Goal: Task Accomplishment & Management: Complete application form

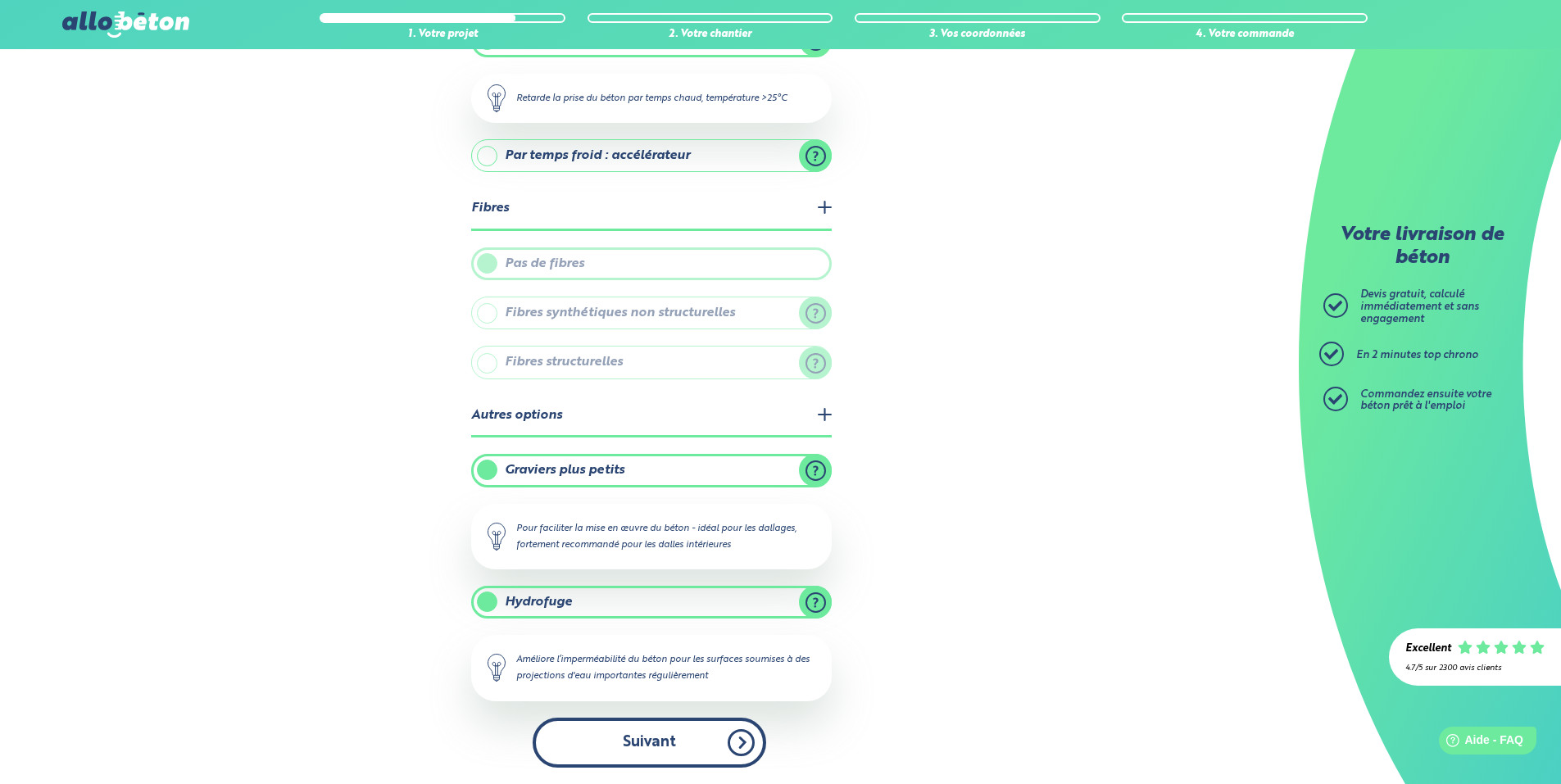
click at [680, 753] on button "Suivant" at bounding box center [649, 742] width 233 height 50
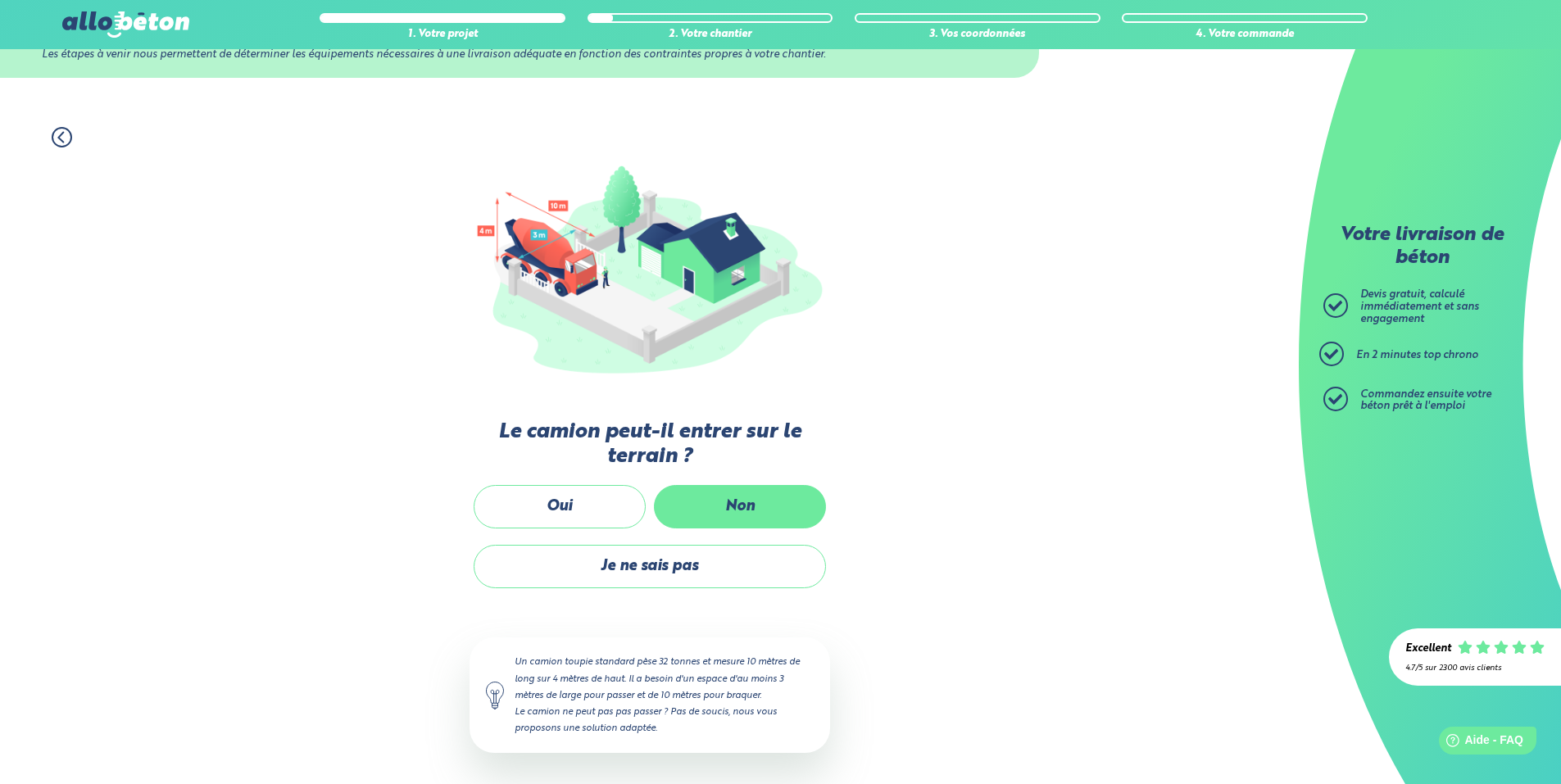
click at [718, 496] on label "Non" at bounding box center [739, 507] width 172 height 44
click at [0, 0] on input "Non" at bounding box center [0, 0] width 0 height 0
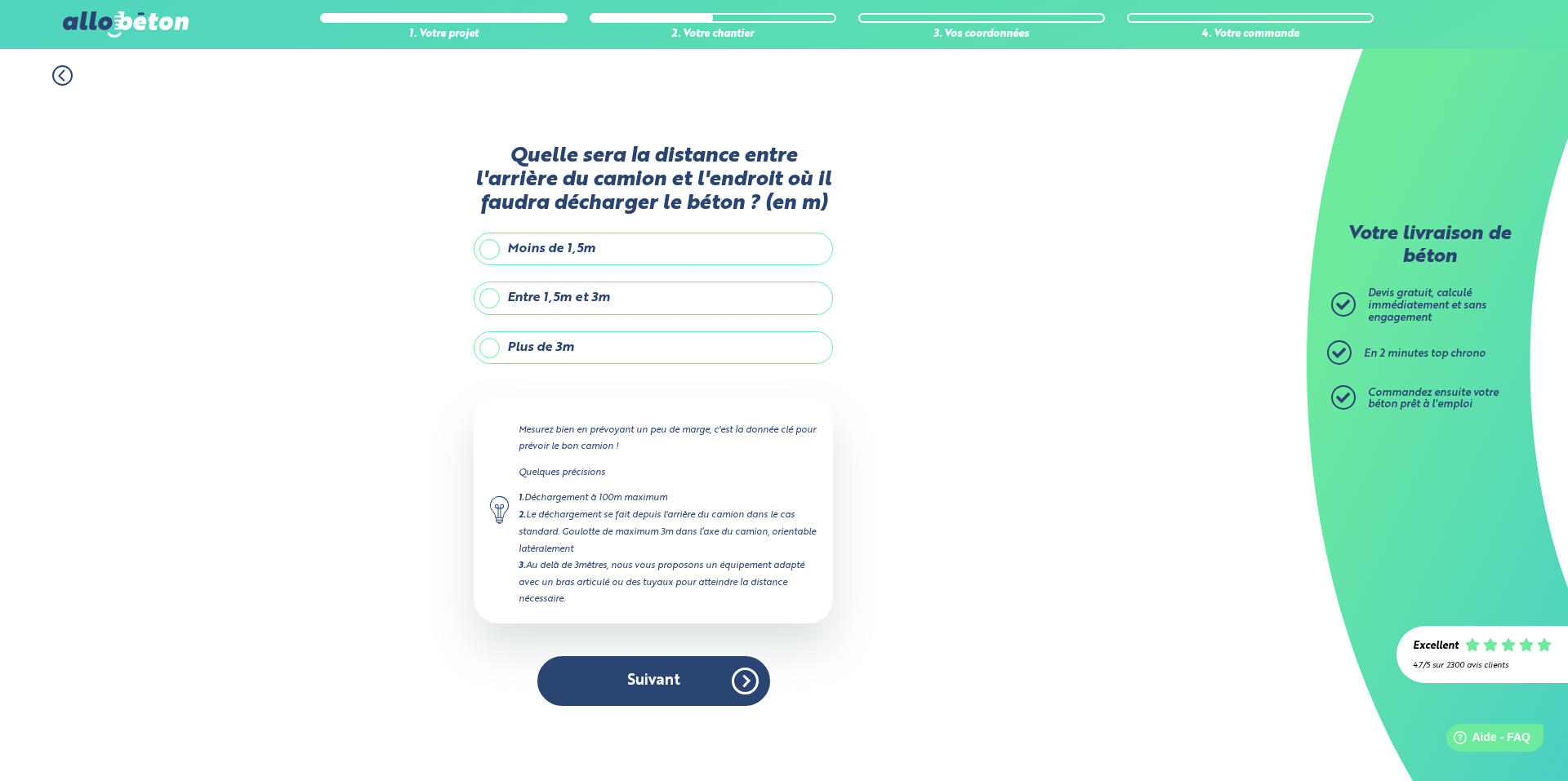
click at [633, 345] on label "Plus de 3m" at bounding box center [653, 348] width 360 height 33
click at [0, 0] on input "Plus de 3m" at bounding box center [0, 0] width 0 height 0
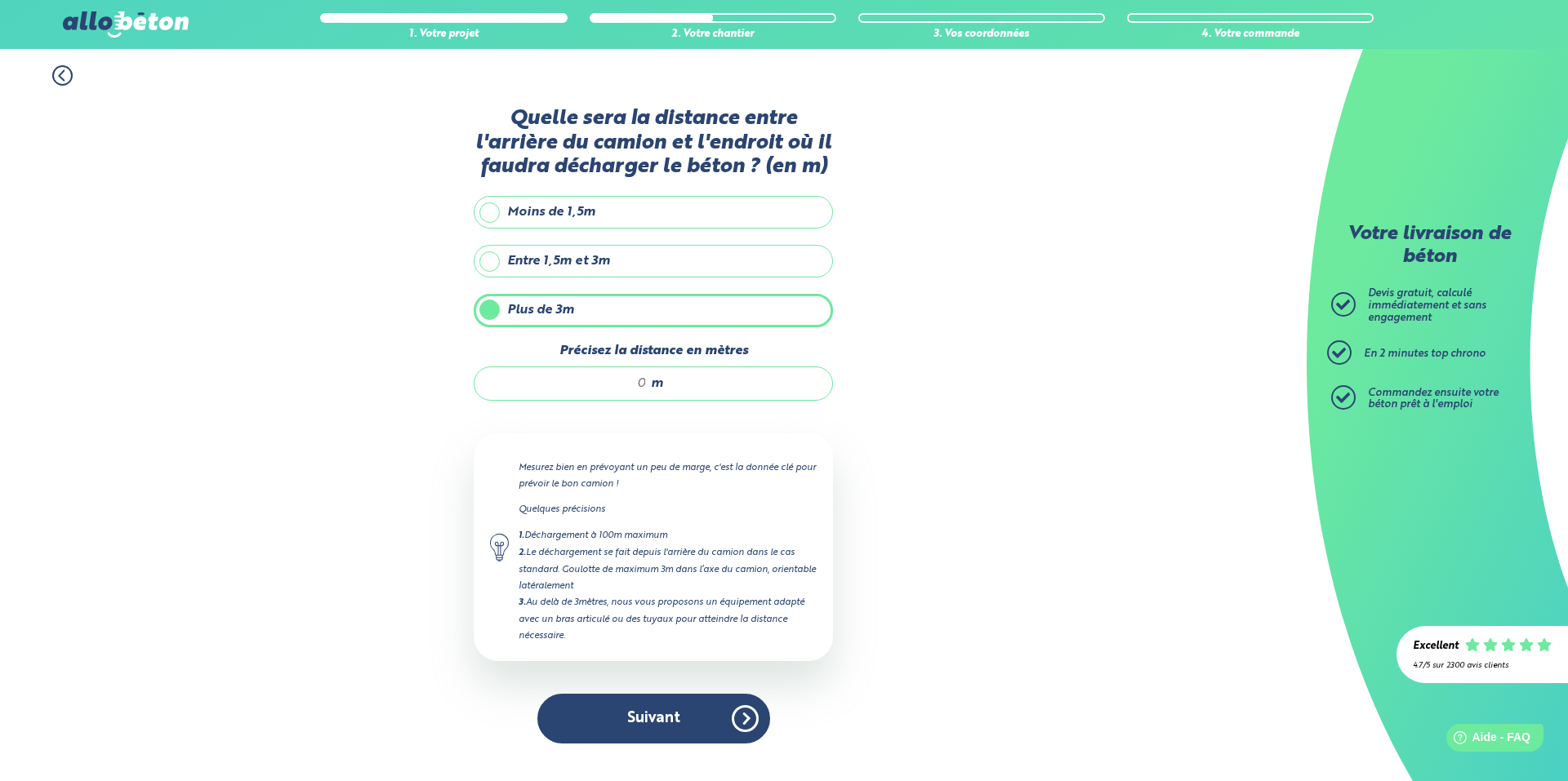
drag, startPoint x: 649, startPoint y: 383, endPoint x: 637, endPoint y: 382, distance: 12.0
click at [637, 382] on div "m" at bounding box center [653, 384] width 360 height 35
drag, startPoint x: 643, startPoint y: 382, endPoint x: 690, endPoint y: 349, distance: 57.4
click at [630, 379] on input "Précisez la distance en mètres" at bounding box center [569, 383] width 156 height 16
type input "25"
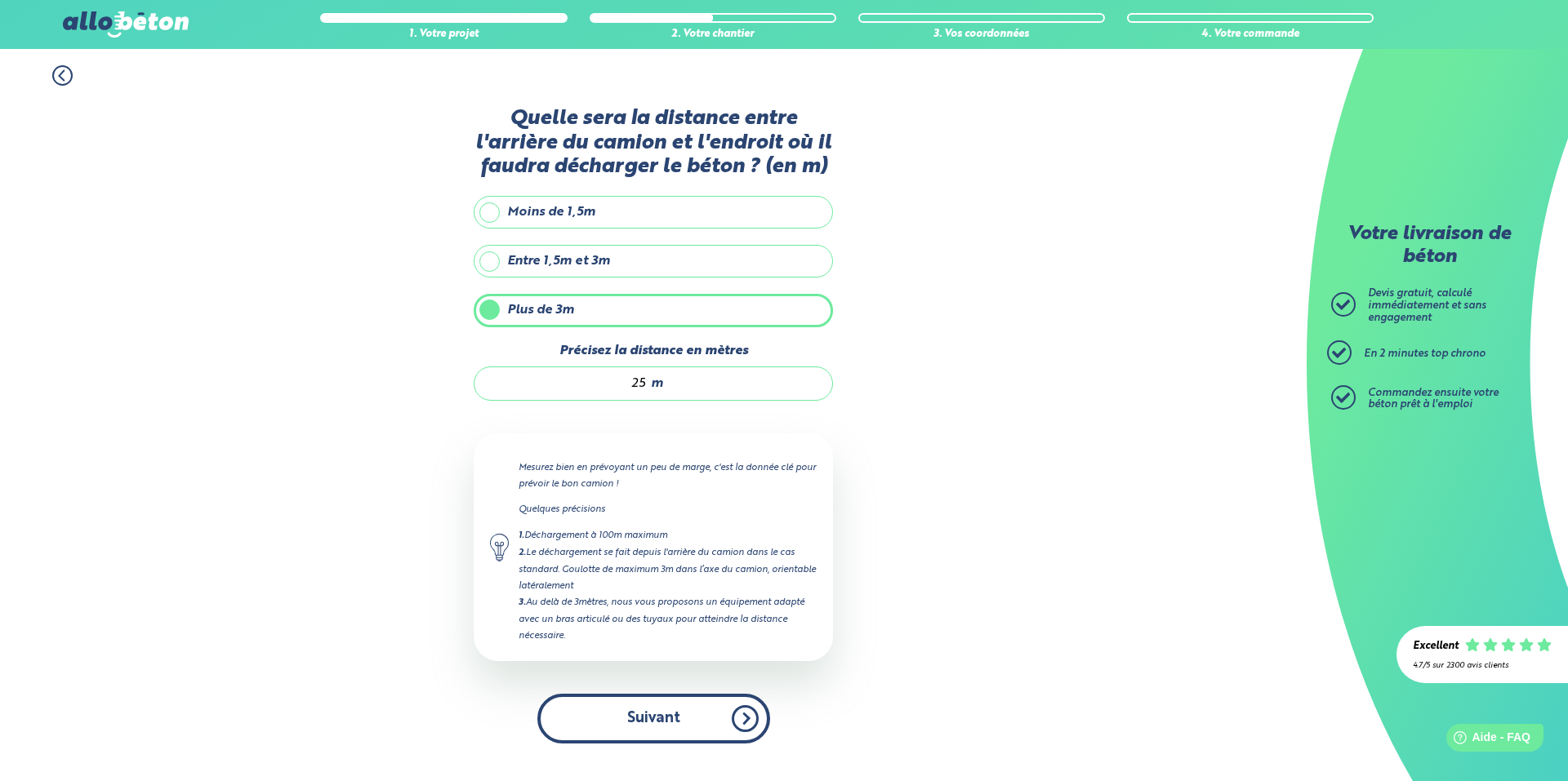
click at [703, 716] on button "Suivant" at bounding box center [653, 718] width 233 height 50
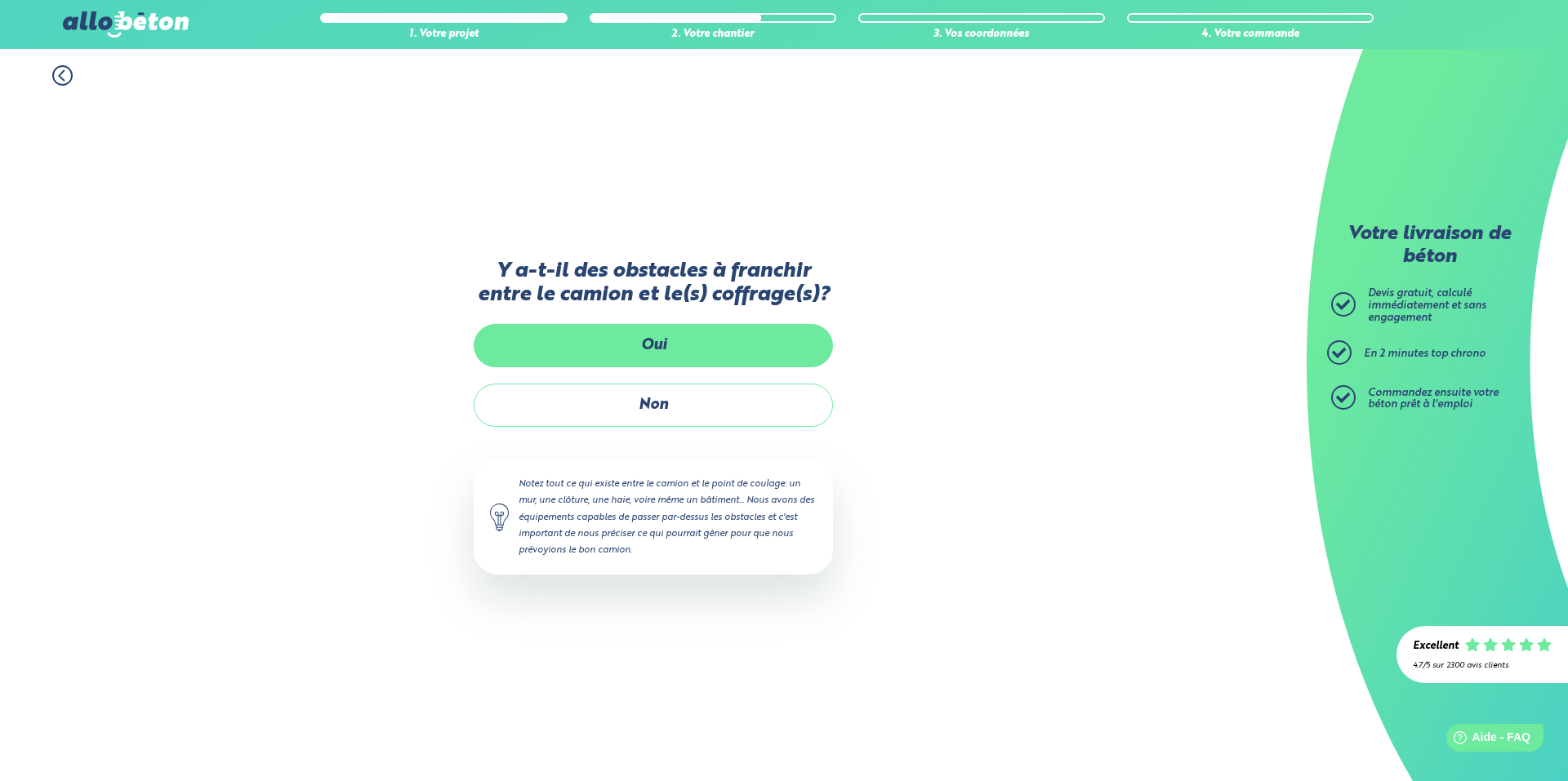
click at [682, 351] on label "Oui" at bounding box center [653, 346] width 360 height 44
click at [0, 0] on input "Oui" at bounding box center [0, 0] width 0 height 0
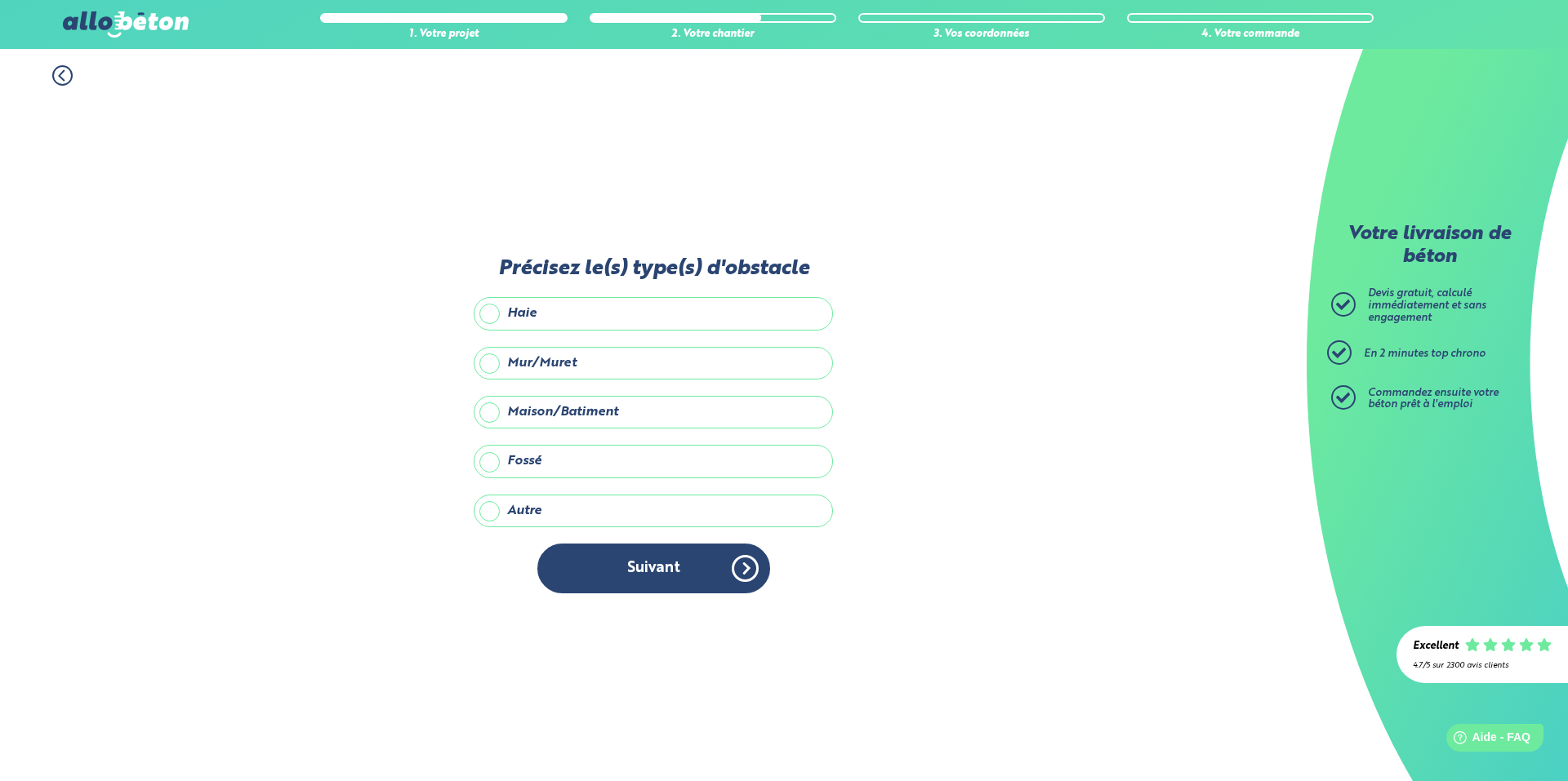
click at [630, 412] on label "Maison/Batiment" at bounding box center [653, 412] width 360 height 33
click at [0, 0] on input "Maison/Batiment" at bounding box center [0, 0] width 0 height 0
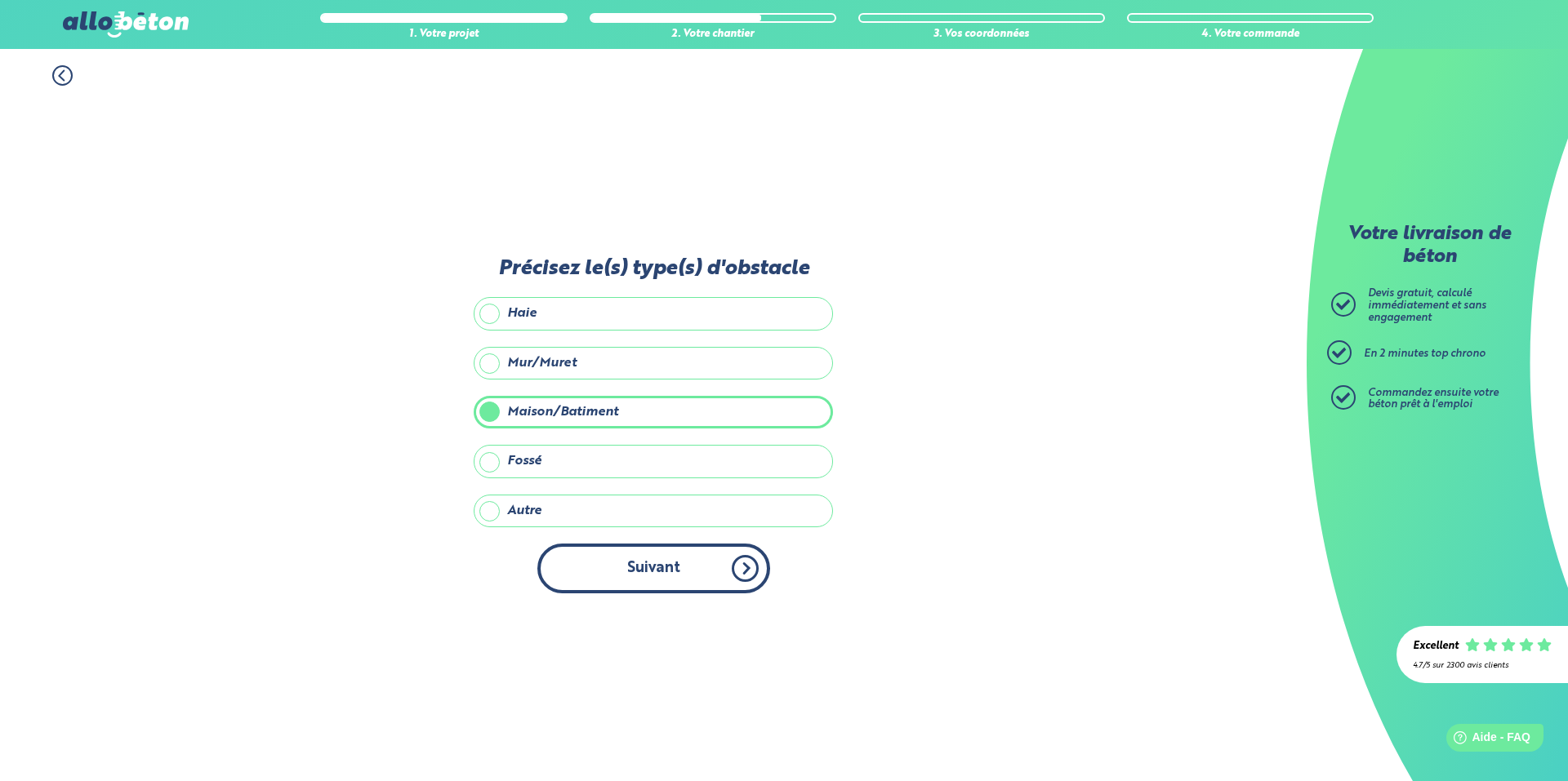
click at [698, 553] on button "Suivant" at bounding box center [653, 568] width 233 height 50
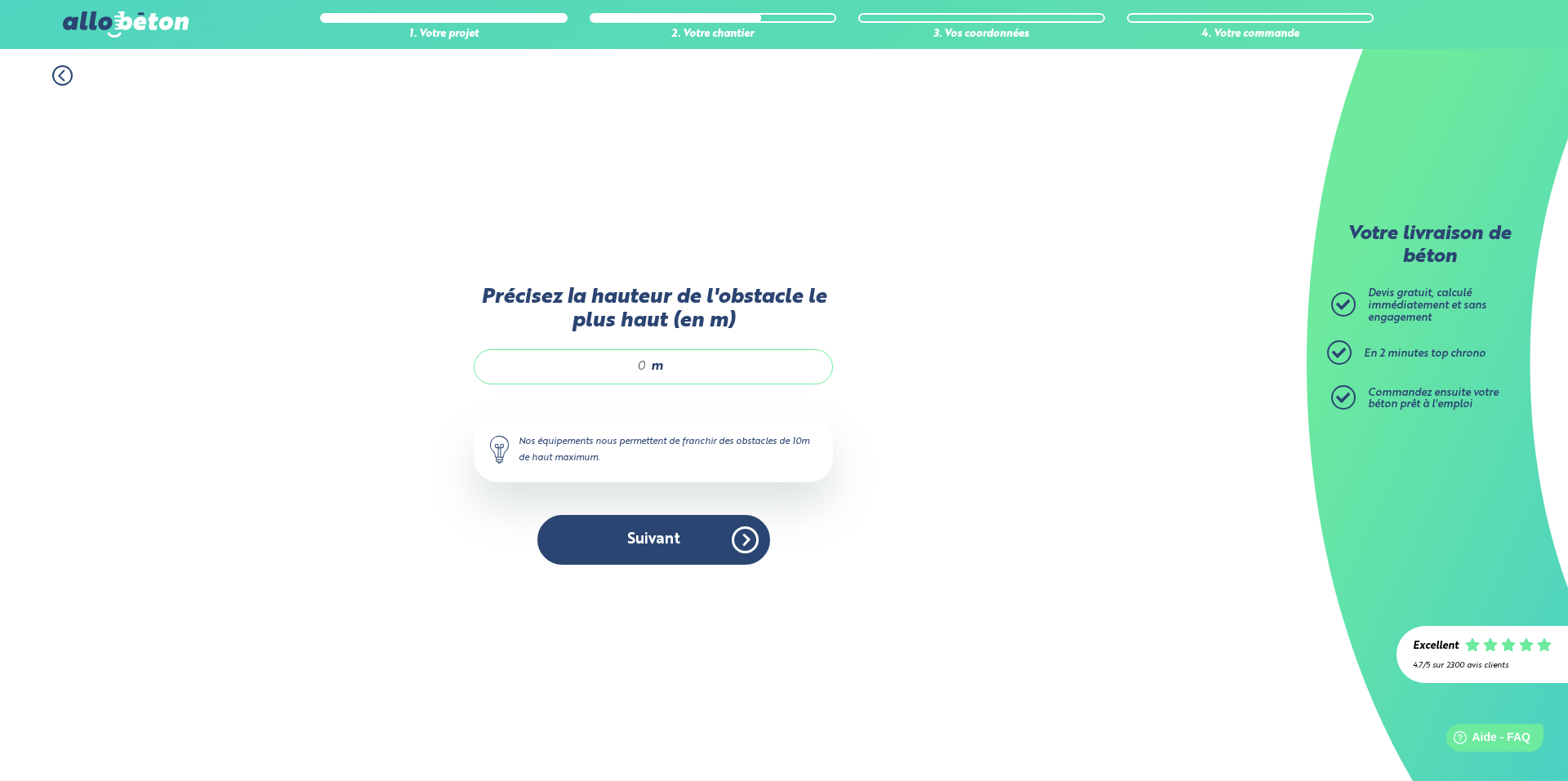
click at [644, 367] on input "Précisez la hauteur de l'obstacle le plus haut (en m)" at bounding box center [569, 367] width 156 height 16
type input "5"
click at [673, 524] on button "Suivant" at bounding box center [653, 539] width 233 height 50
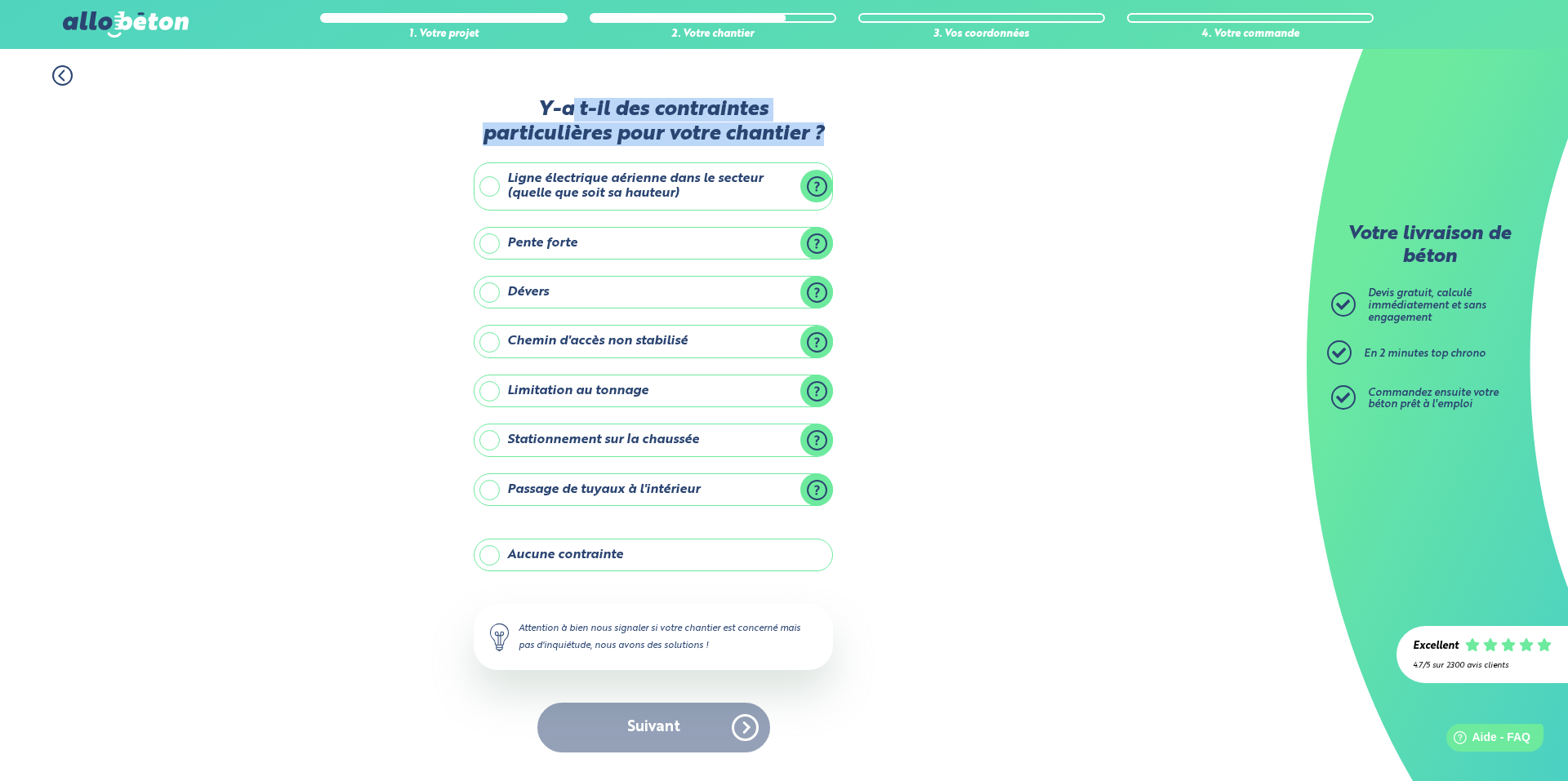
drag, startPoint x: 569, startPoint y: 124, endPoint x: 872, endPoint y: 125, distance: 303.0
click at [872, 125] on div "1. Votre projet 2. Votre chantier 3. Vos coordonnées 4. Votre commande Y-a t-il…" at bounding box center [653, 415] width 1306 height 732
click at [691, 553] on label "Aucune contrainte" at bounding box center [653, 555] width 360 height 33
click at [0, 0] on input "Aucune contrainte" at bounding box center [0, 0] width 0 height 0
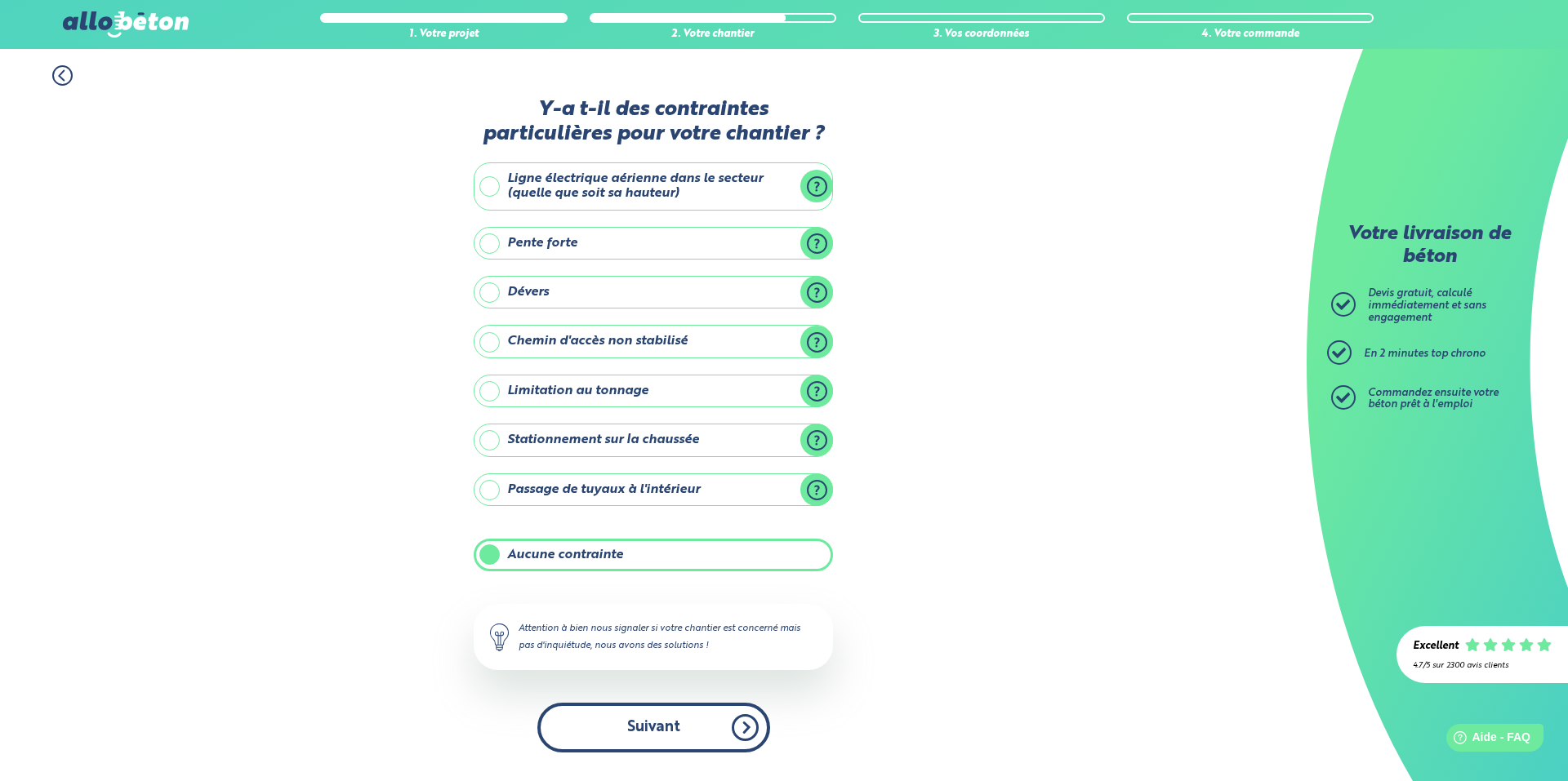
click at [756, 723] on button "Suivant" at bounding box center [653, 727] width 233 height 50
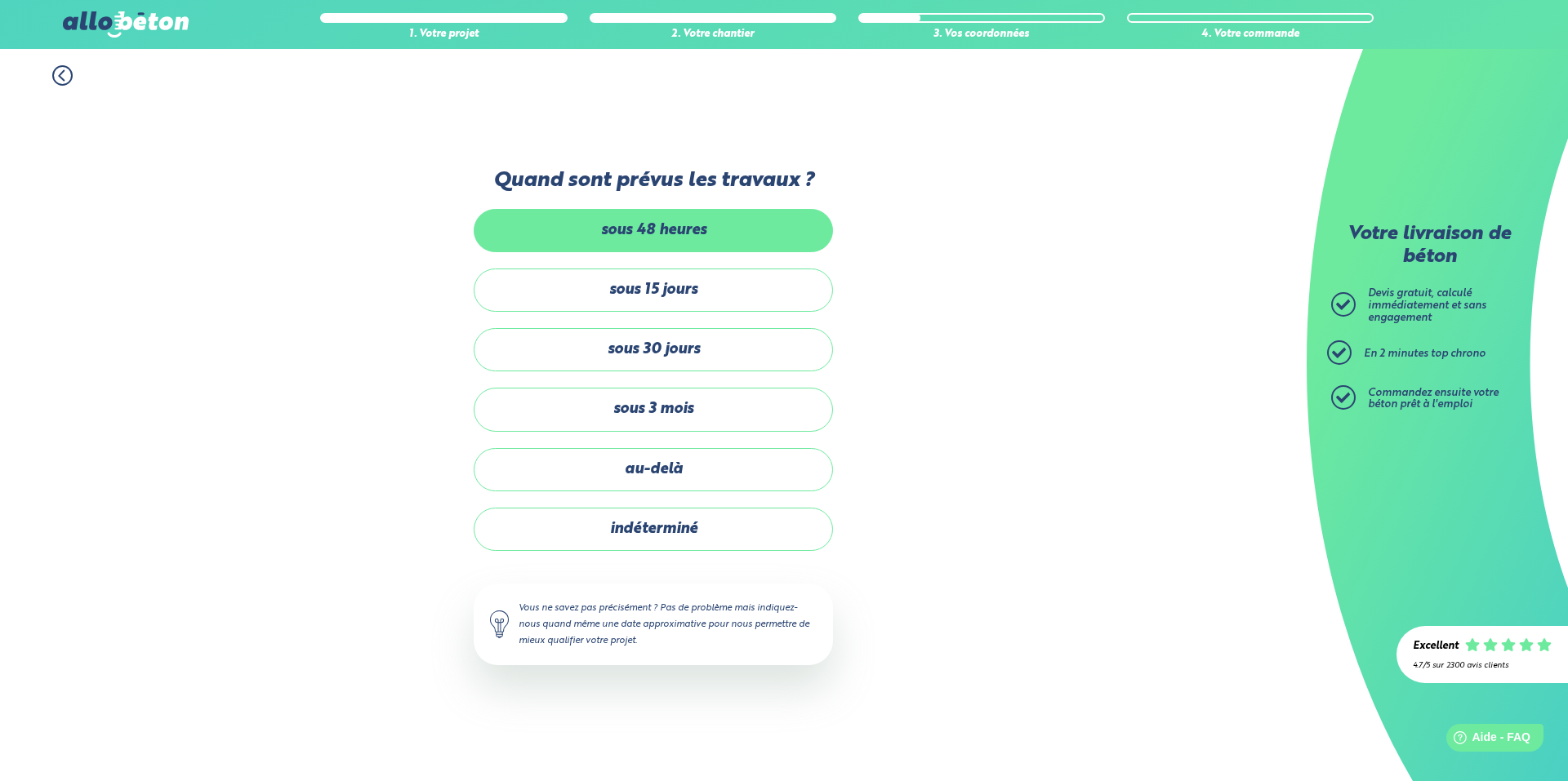
click at [715, 232] on label "sous 48 heures" at bounding box center [653, 231] width 360 height 44
click at [0, 0] on input "sous 48 heures" at bounding box center [0, 0] width 0 height 0
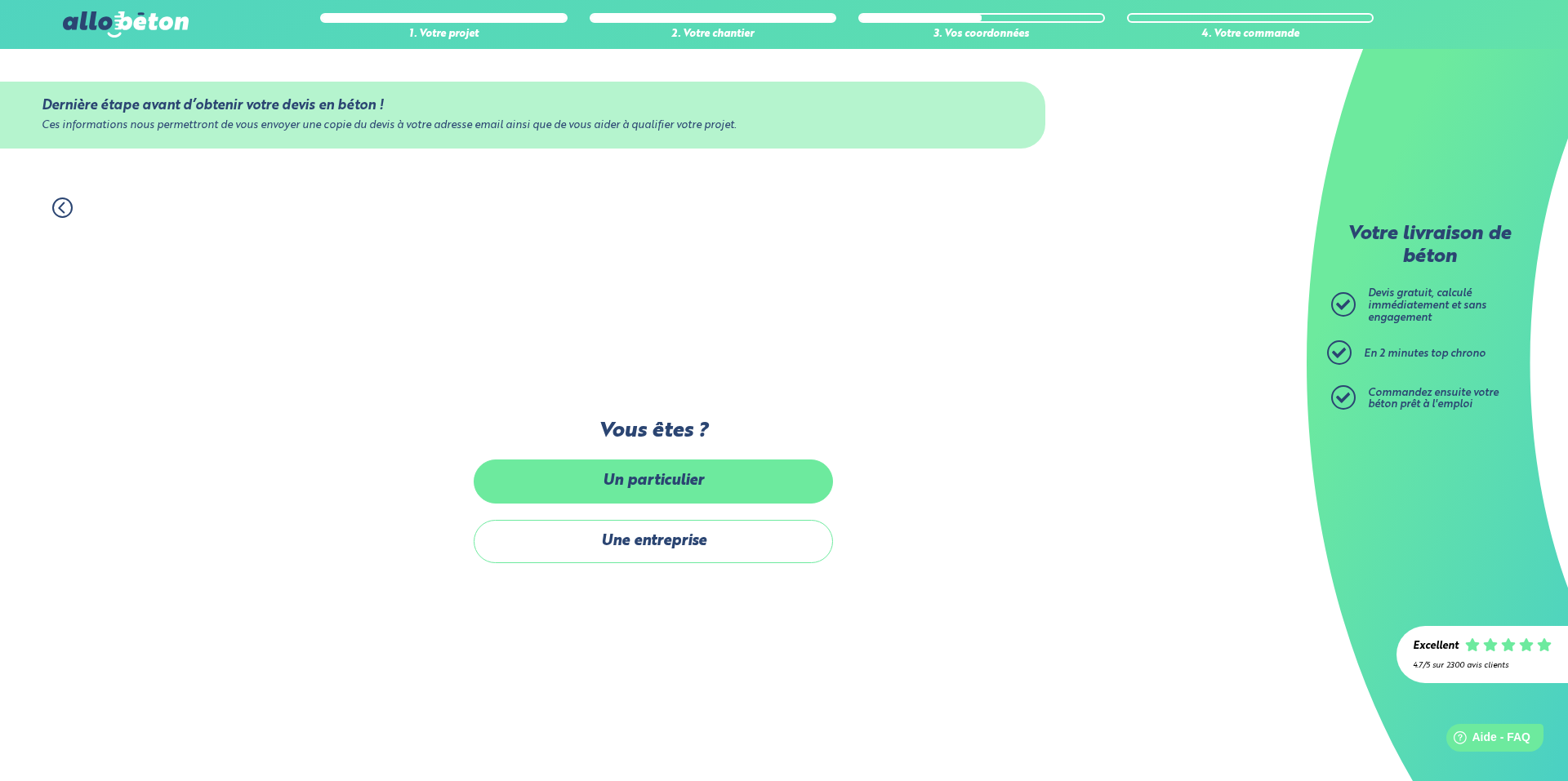
click at [700, 472] on label "Un particulier" at bounding box center [653, 481] width 360 height 44
click at [0, 0] on input "Un particulier" at bounding box center [0, 0] width 0 height 0
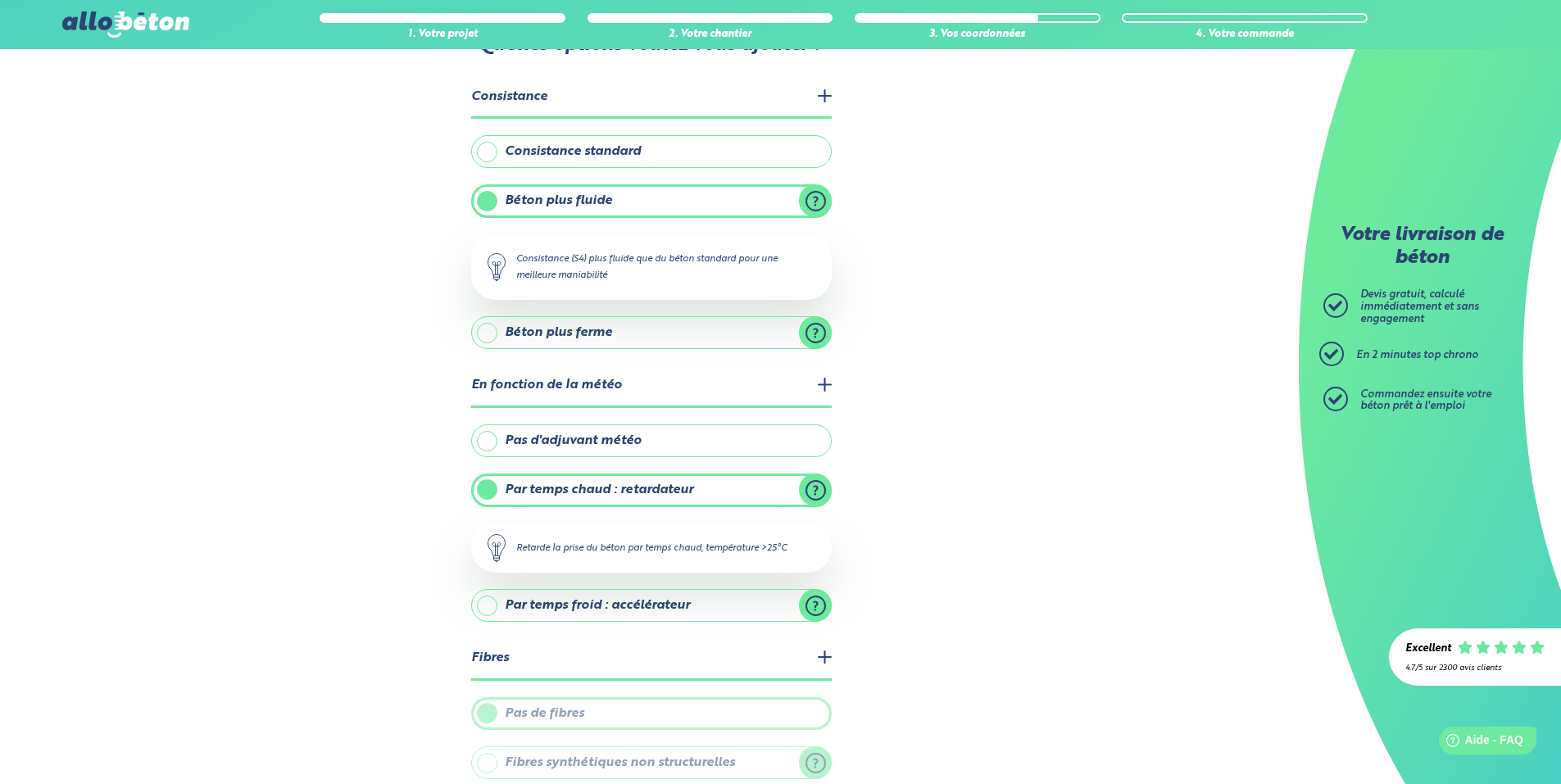
scroll to position [521, 0]
